Goal: Transaction & Acquisition: Book appointment/travel/reservation

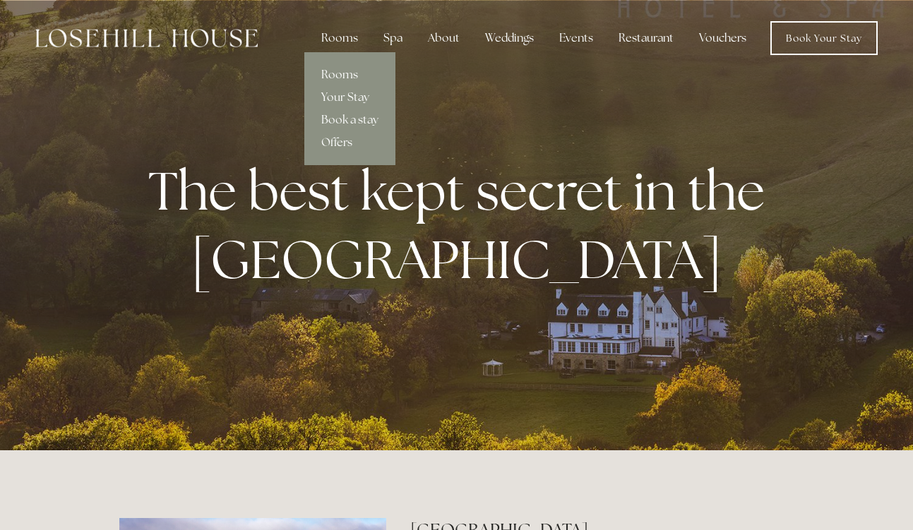
click at [347, 76] on link "Rooms" at bounding box center [349, 75] width 91 height 23
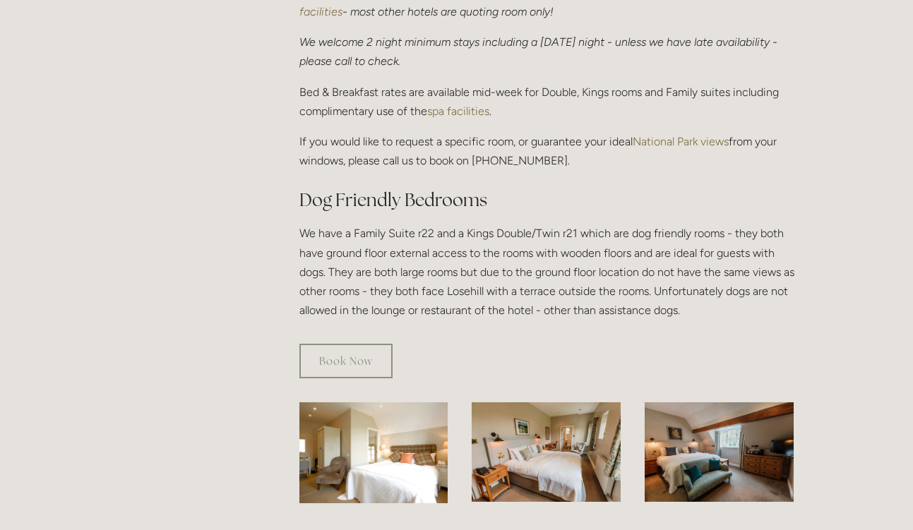
scroll to position [706, 0]
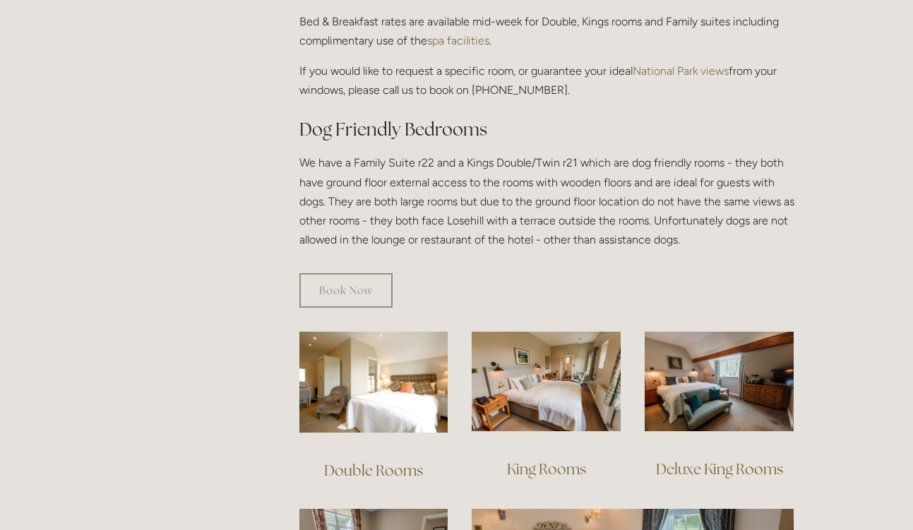
click at [336, 273] on link "Book Now" at bounding box center [345, 290] width 93 height 35
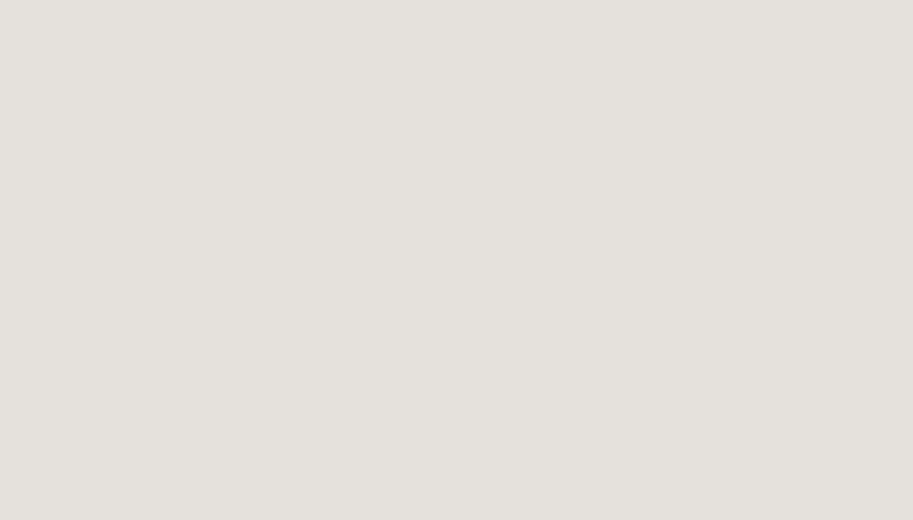
scroll to position [359, 0]
